Goal: Task Accomplishment & Management: Manage account settings

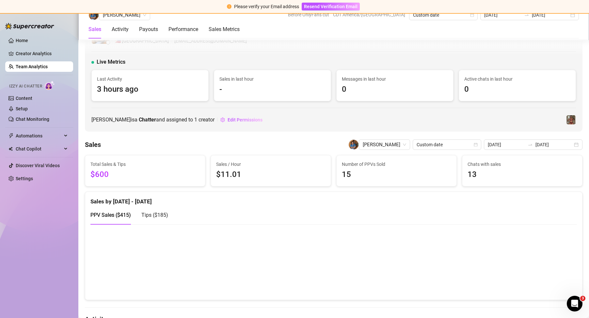
scroll to position [635, 0]
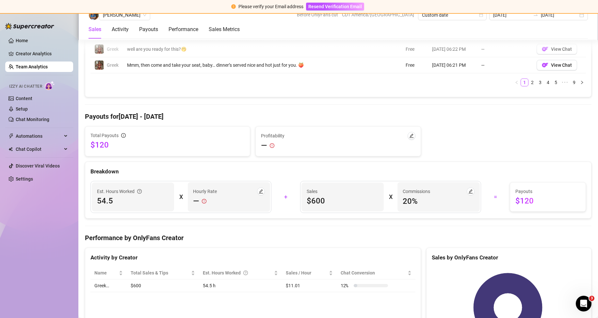
click at [16, 67] on link "Team Analytics" at bounding box center [32, 66] width 32 height 5
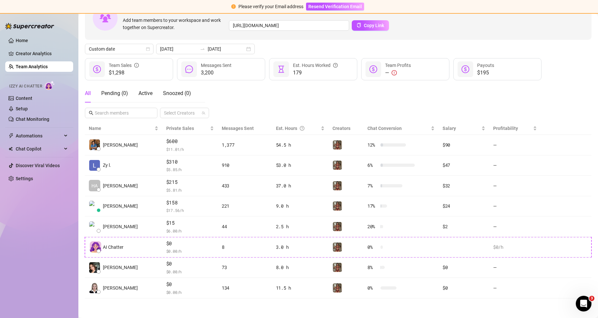
scroll to position [47, 0]
click at [43, 69] on link "Team Analytics" at bounding box center [32, 66] width 32 height 5
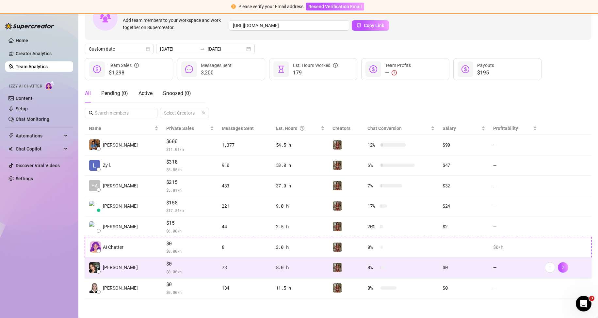
drag, startPoint x: 161, startPoint y: 262, endPoint x: 450, endPoint y: 258, distance: 288.8
click at [450, 258] on td "$0" at bounding box center [464, 267] width 51 height 21
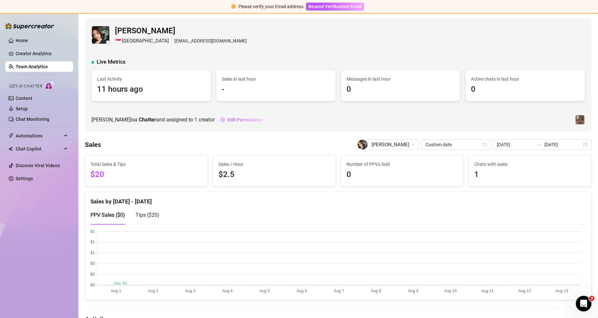
click at [23, 64] on link "Team Analytics" at bounding box center [32, 66] width 32 height 5
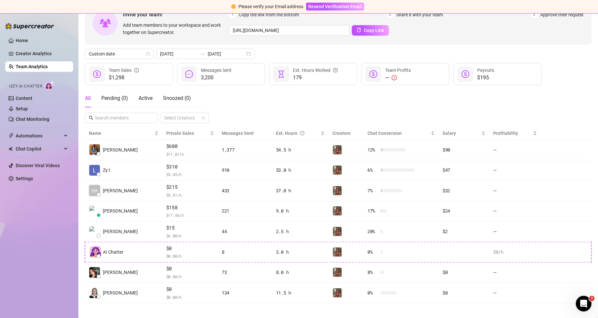
scroll to position [47, 0]
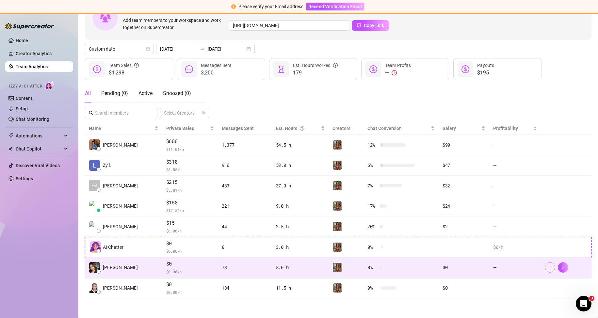
click at [548, 268] on icon "more" at bounding box center [550, 267] width 5 height 5
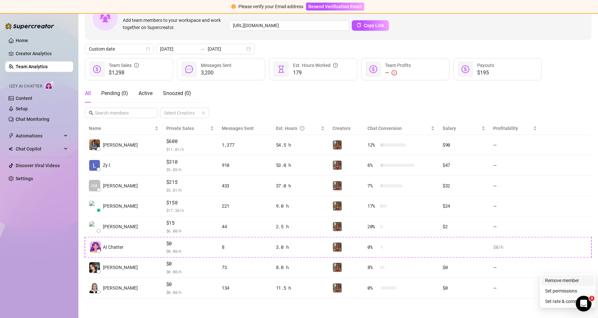
click at [545, 280] on link "Remove member" at bounding box center [562, 280] width 34 height 5
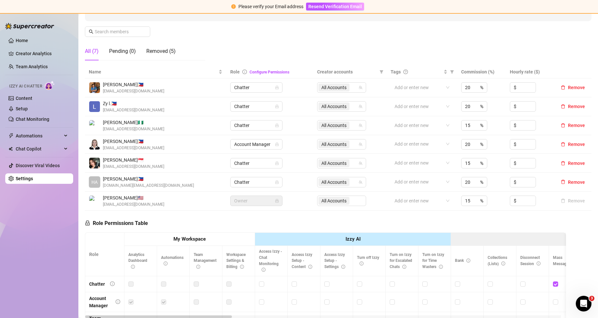
scroll to position [98, 0]
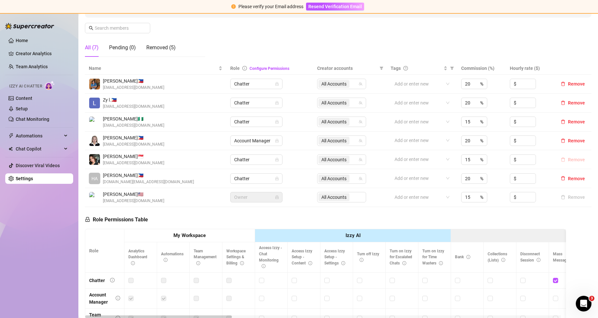
click at [568, 160] on span "Remove" at bounding box center [576, 159] width 17 height 5
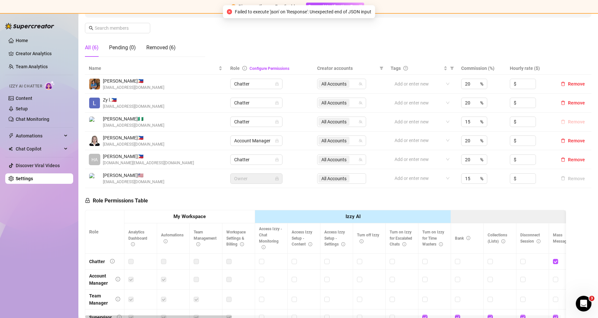
click at [568, 121] on span "Remove" at bounding box center [576, 121] width 17 height 5
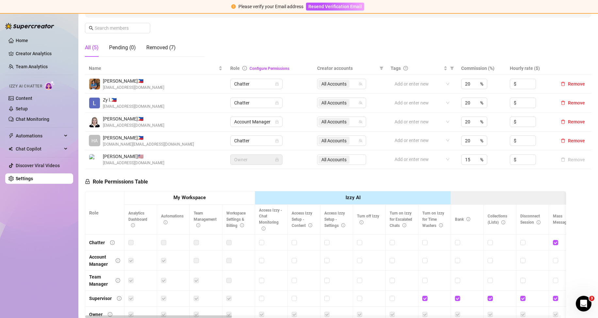
click at [288, 49] on div "Manage Team Members Manage your team members, their commission and hourly rate,…" at bounding box center [338, 7] width 507 height 109
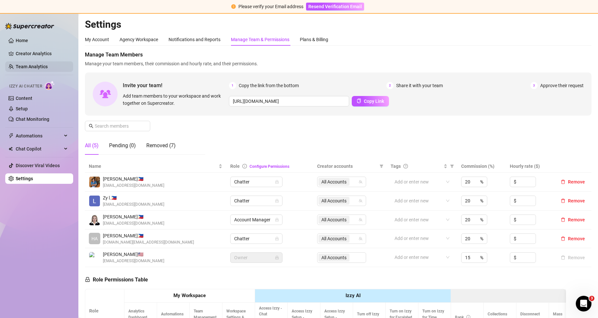
click at [16, 67] on link "Team Analytics" at bounding box center [32, 66] width 32 height 5
